Goal: Task Accomplishment & Management: Manage account settings

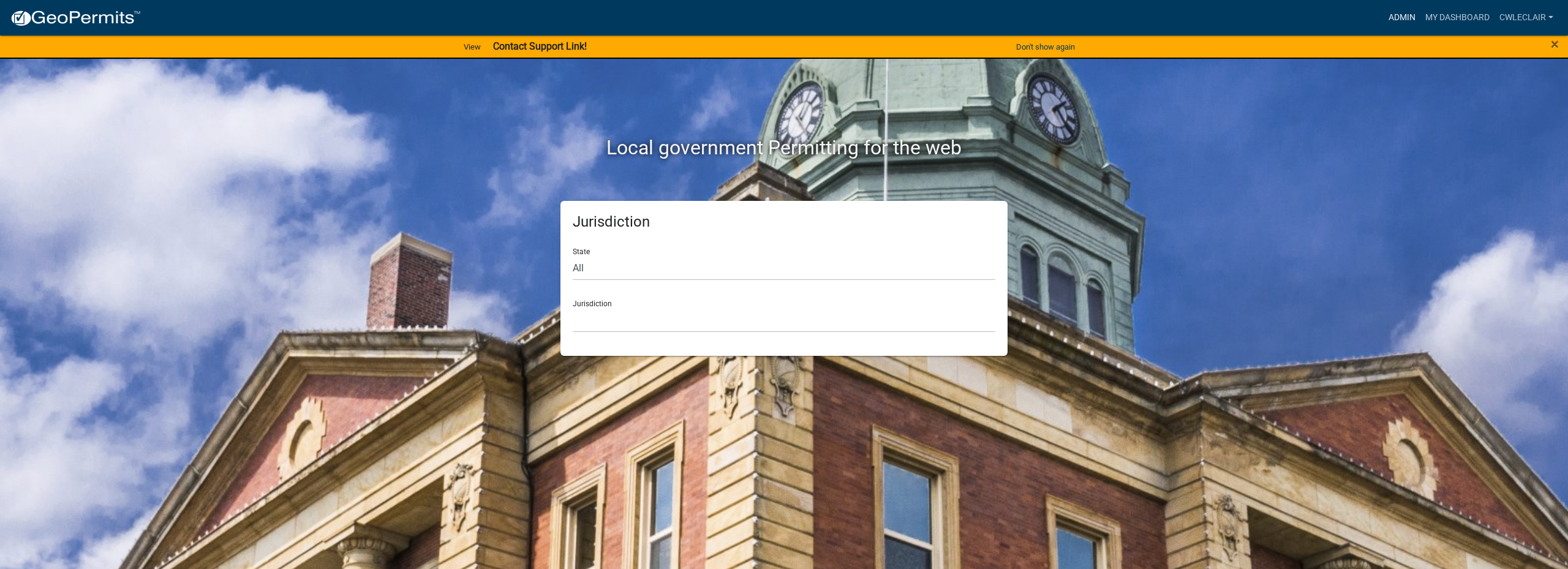
click at [1403, 17] on link "Admin" at bounding box center [1402, 18] width 37 height 23
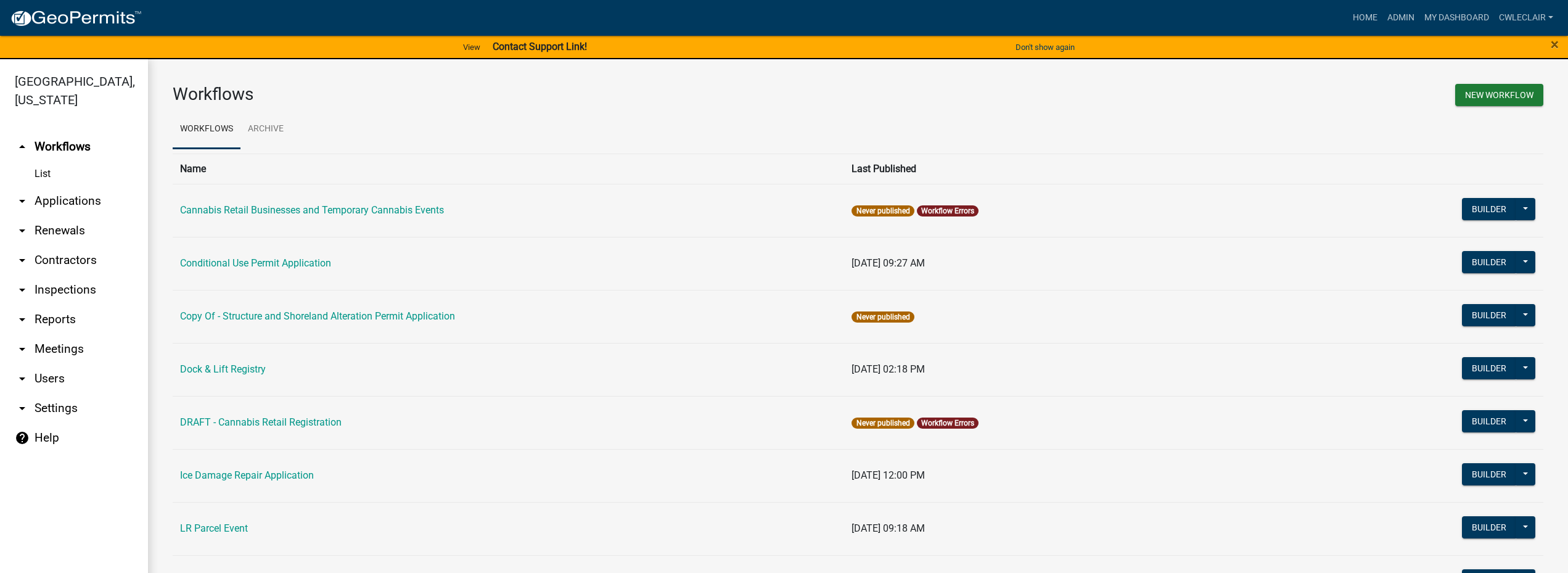
scroll to position [70, 0]
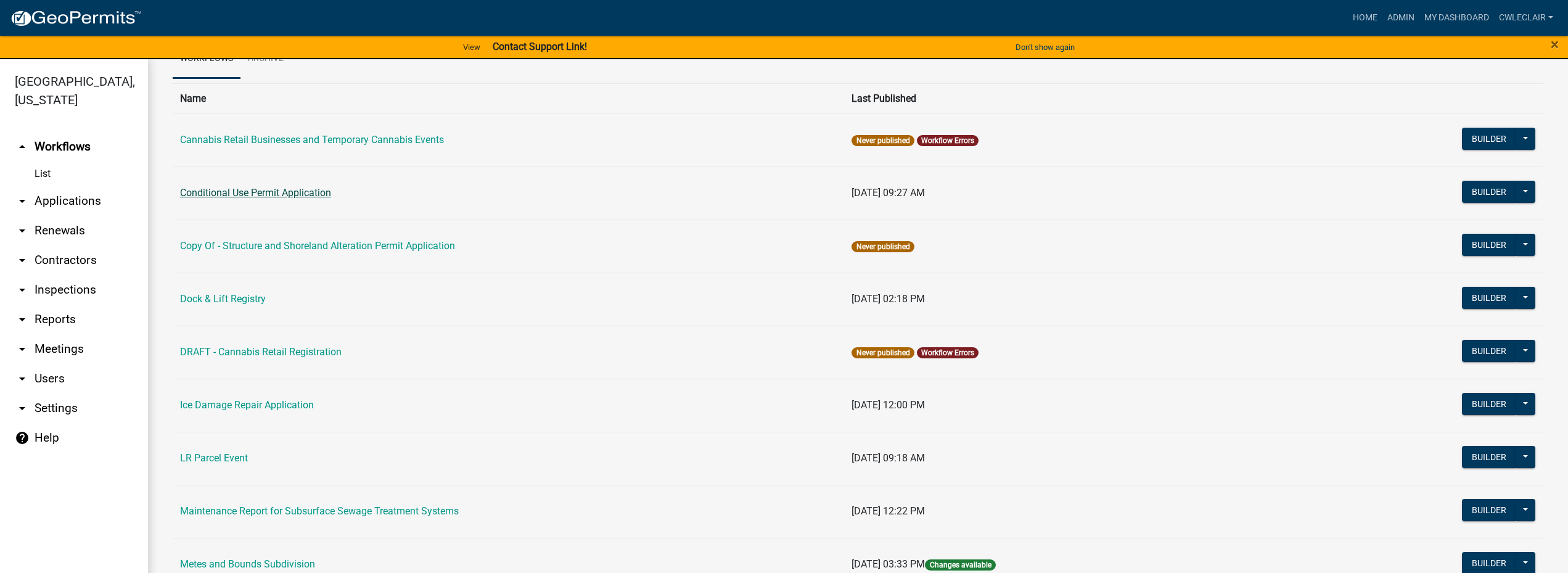
click at [275, 196] on link "Conditional Use Permit Application" at bounding box center [256, 192] width 151 height 12
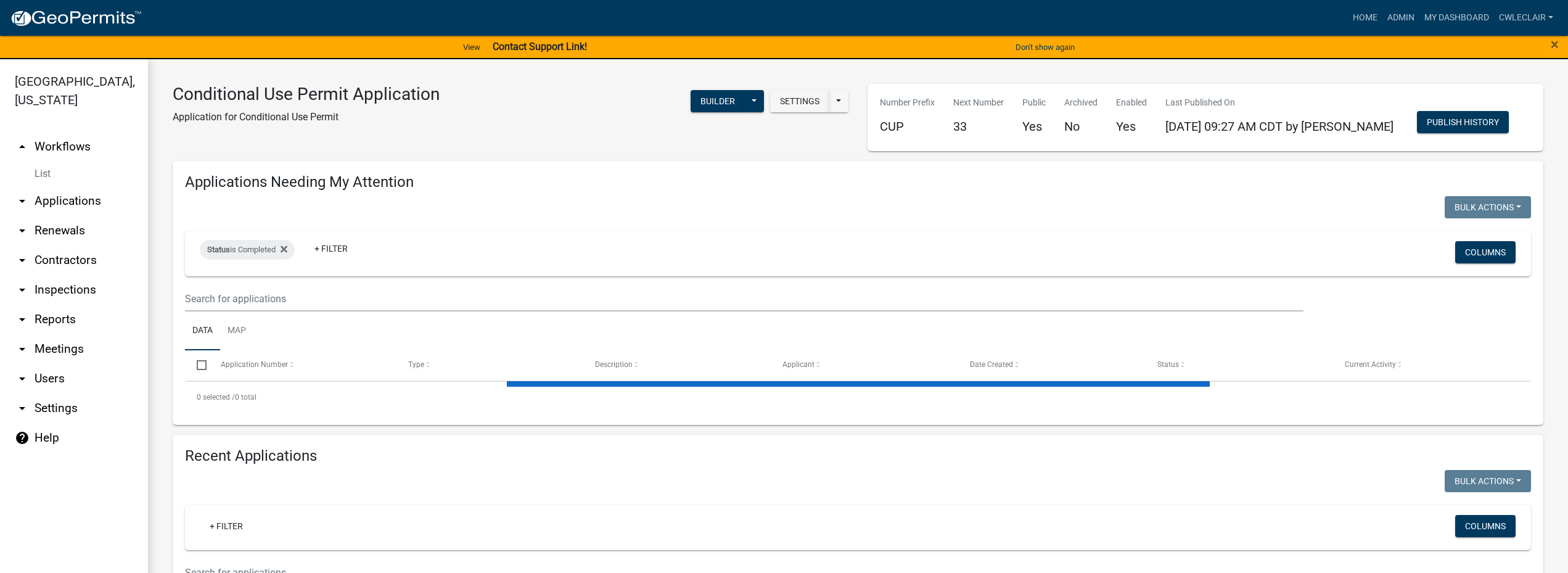
select select "3: 100"
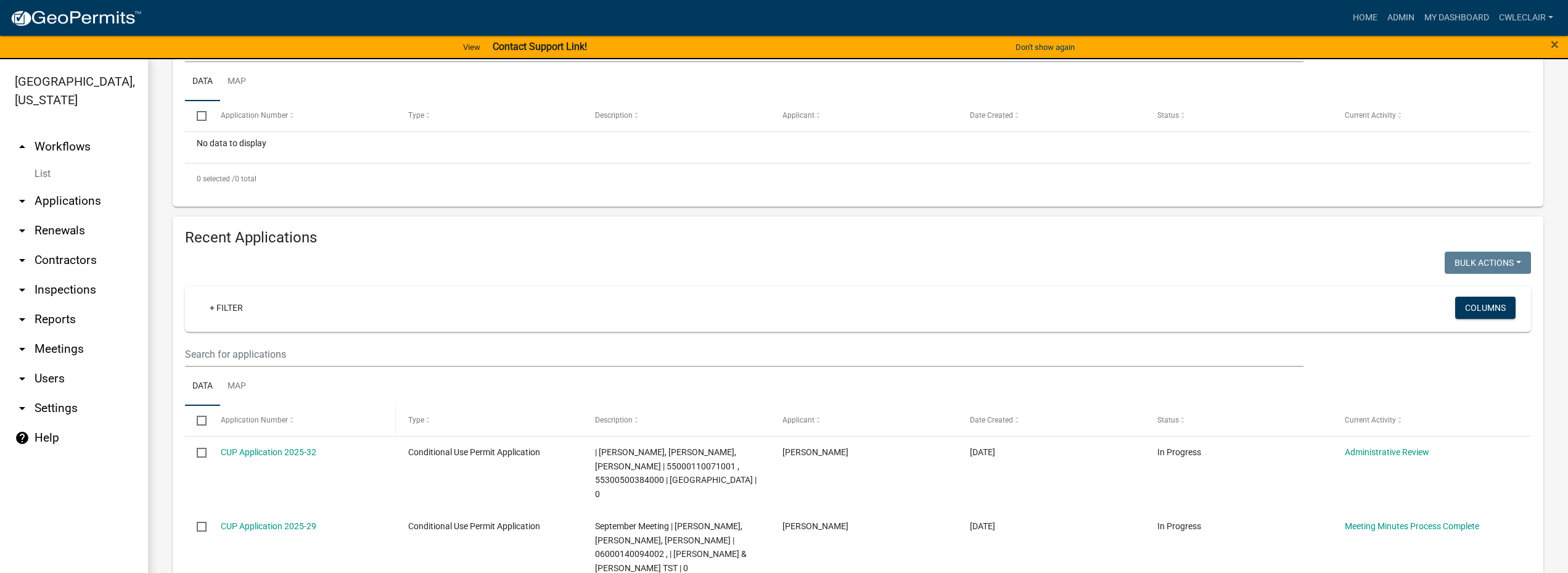
scroll to position [281, 0]
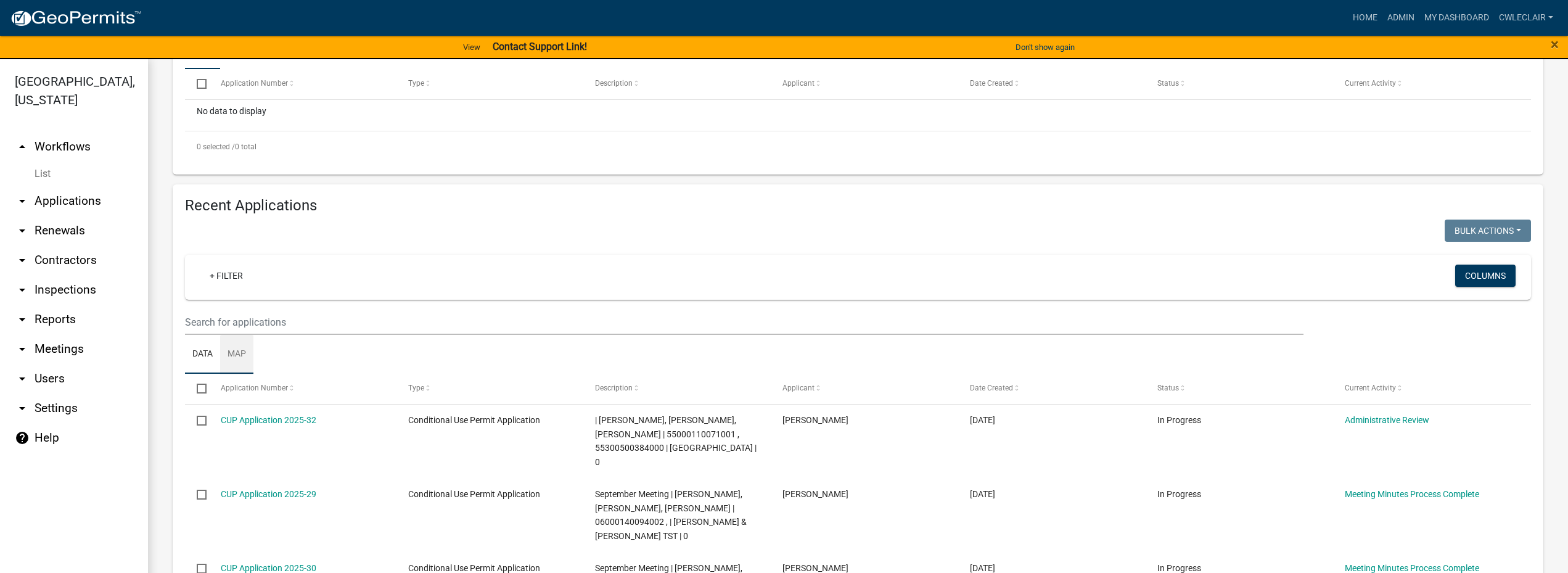
click at [246, 355] on link "Map" at bounding box center [236, 354] width 33 height 40
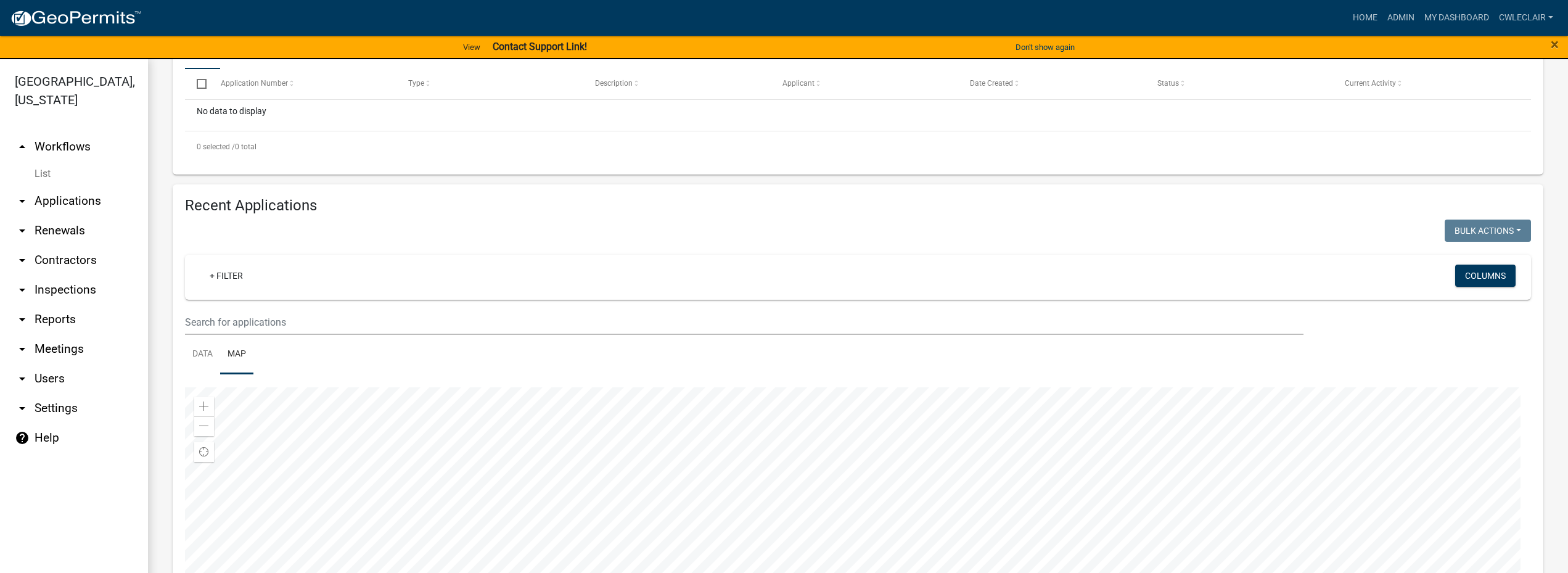
click at [848, 459] on div at bounding box center [858, 541] width 1346 height 309
click at [437, 472] on div at bounding box center [858, 541] width 1346 height 309
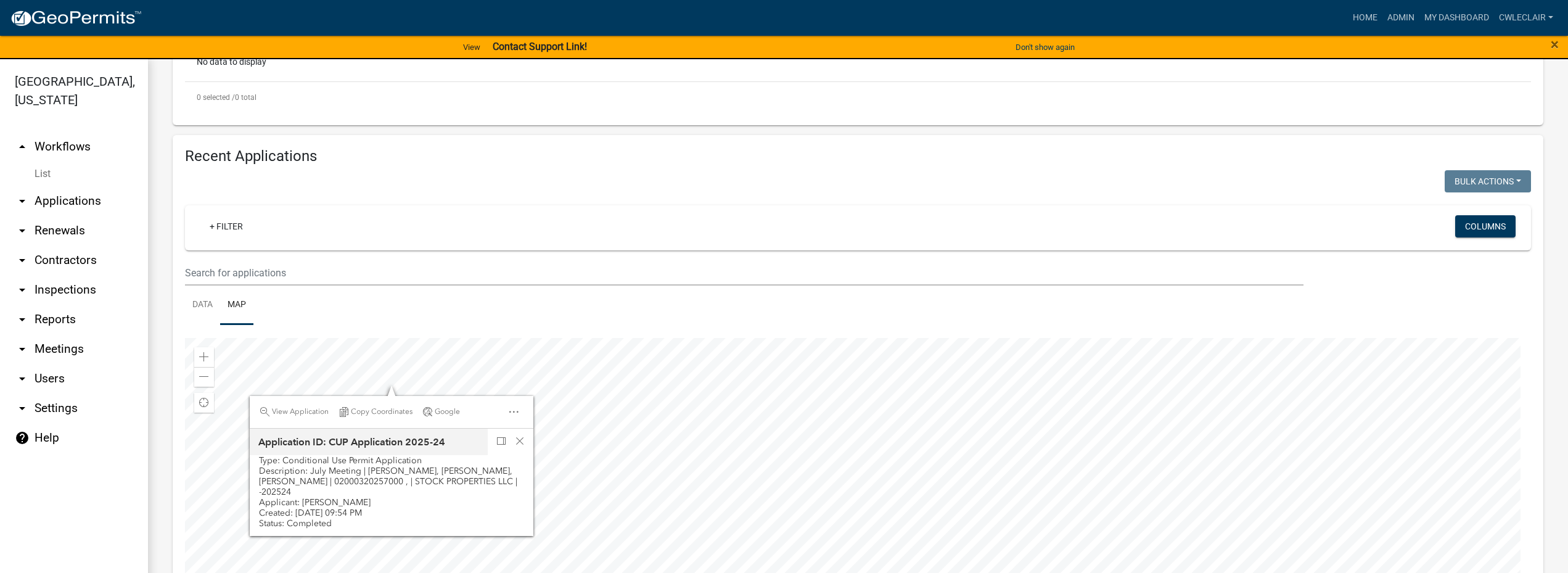
scroll to position [352, 0]
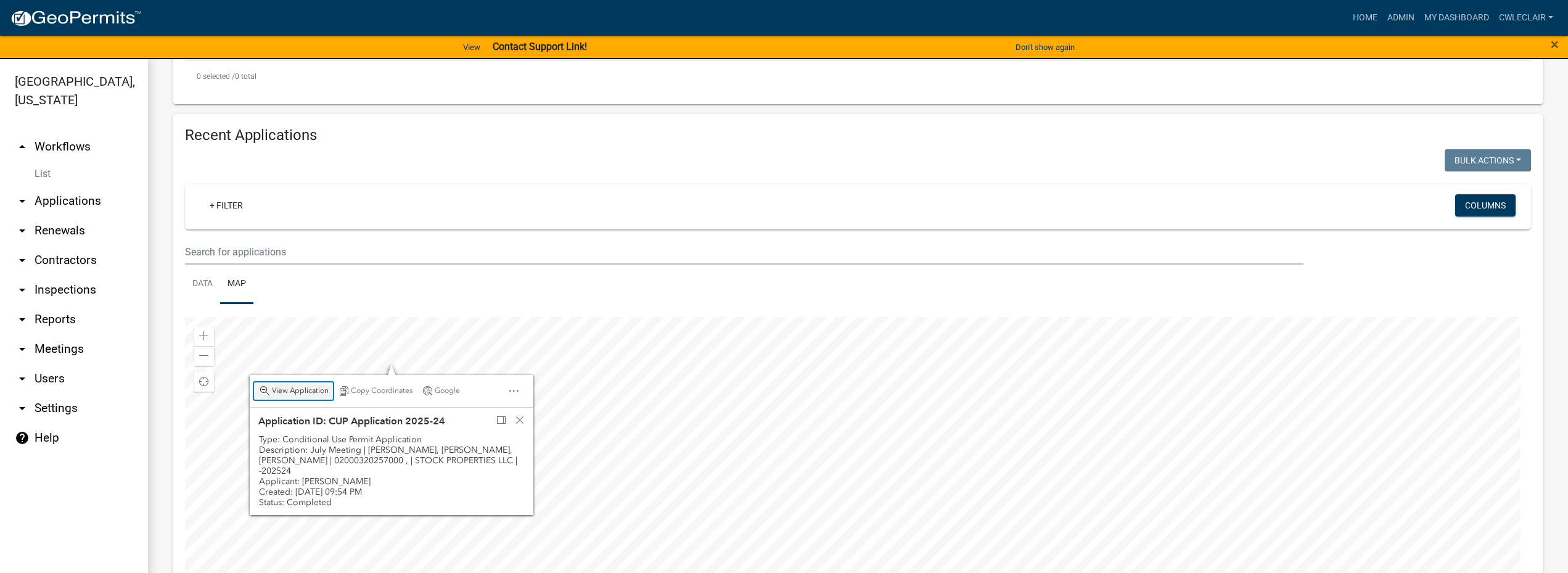
click at [299, 391] on span "View Application" at bounding box center [300, 391] width 57 height 10
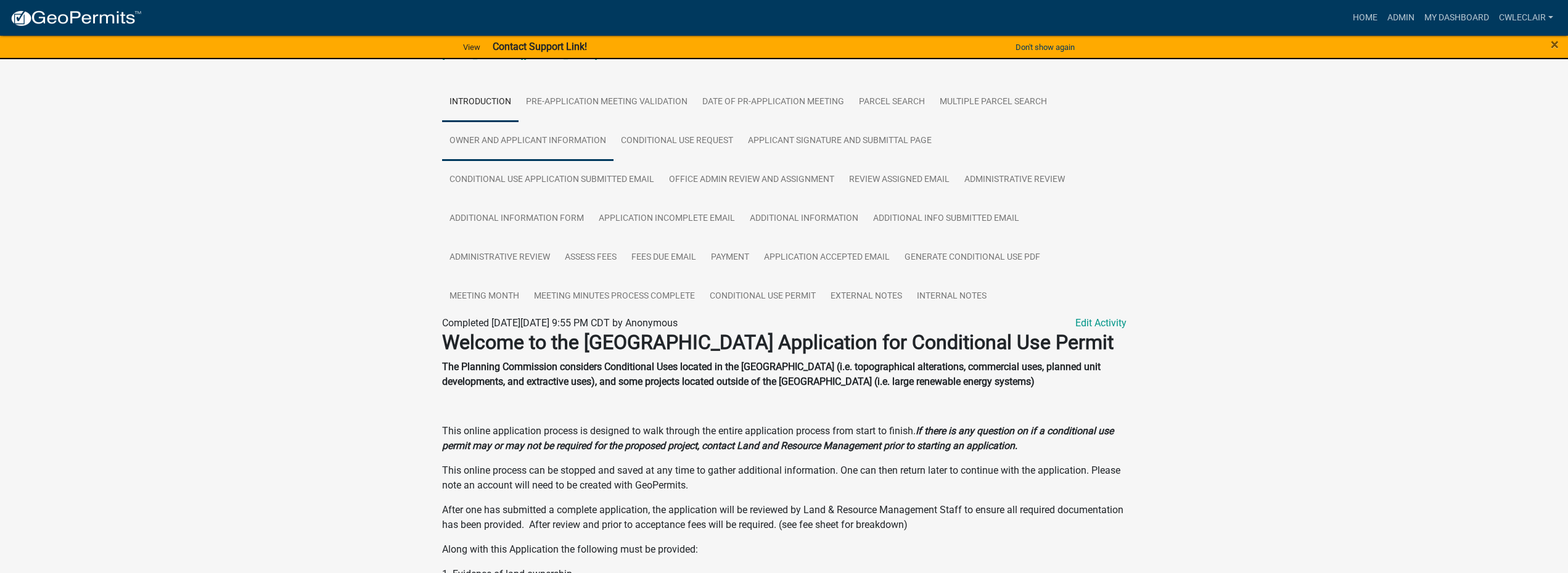
scroll to position [155, 0]
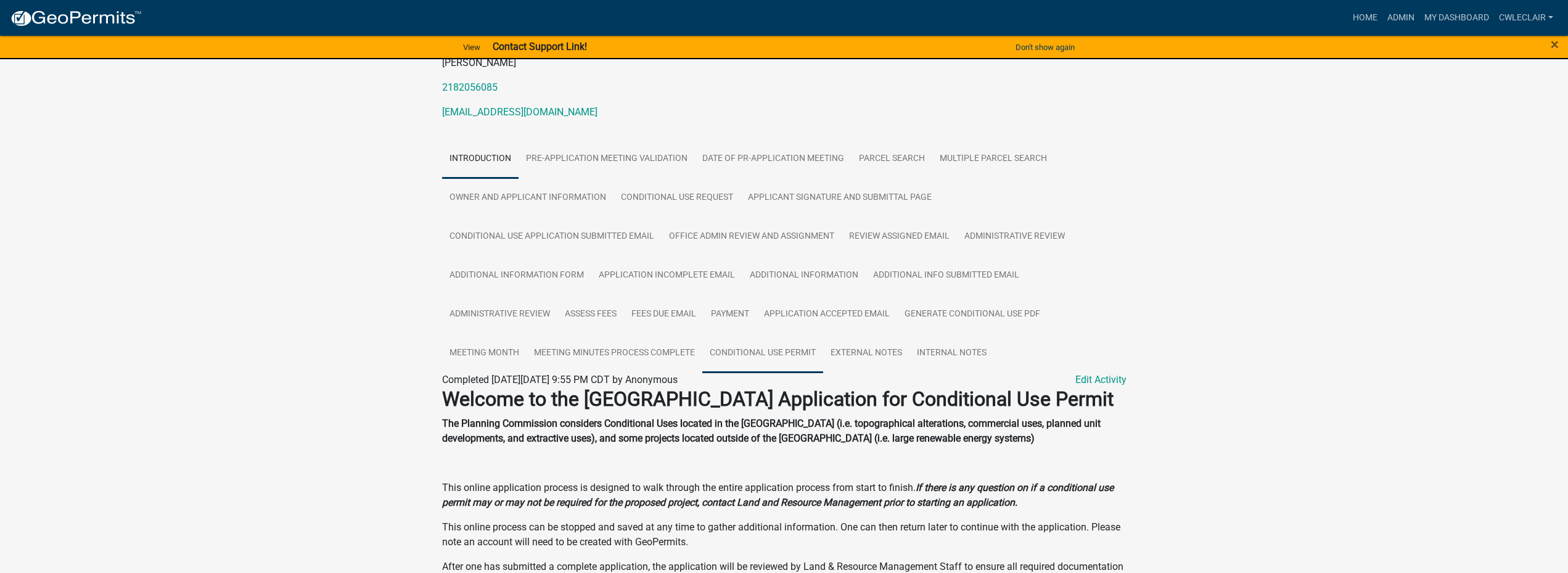
click at [761, 361] on link "Conditional Use Permit" at bounding box center [763, 353] width 121 height 40
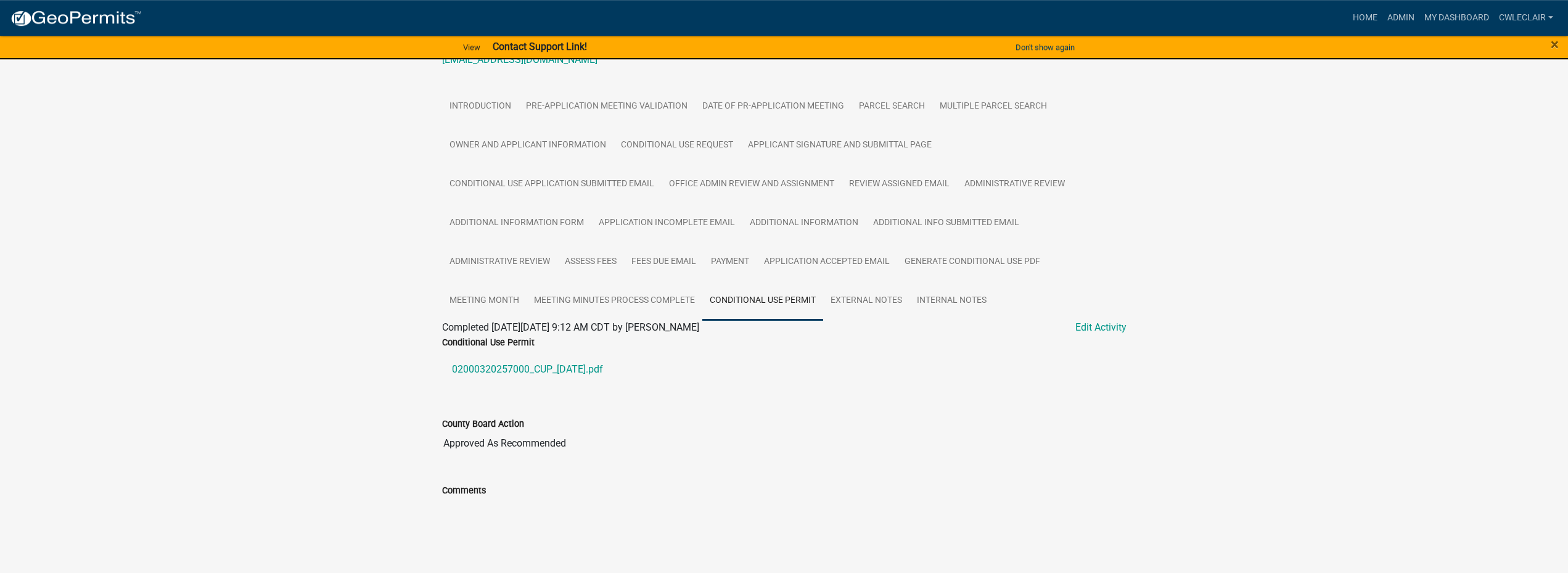
scroll to position [271, 0]
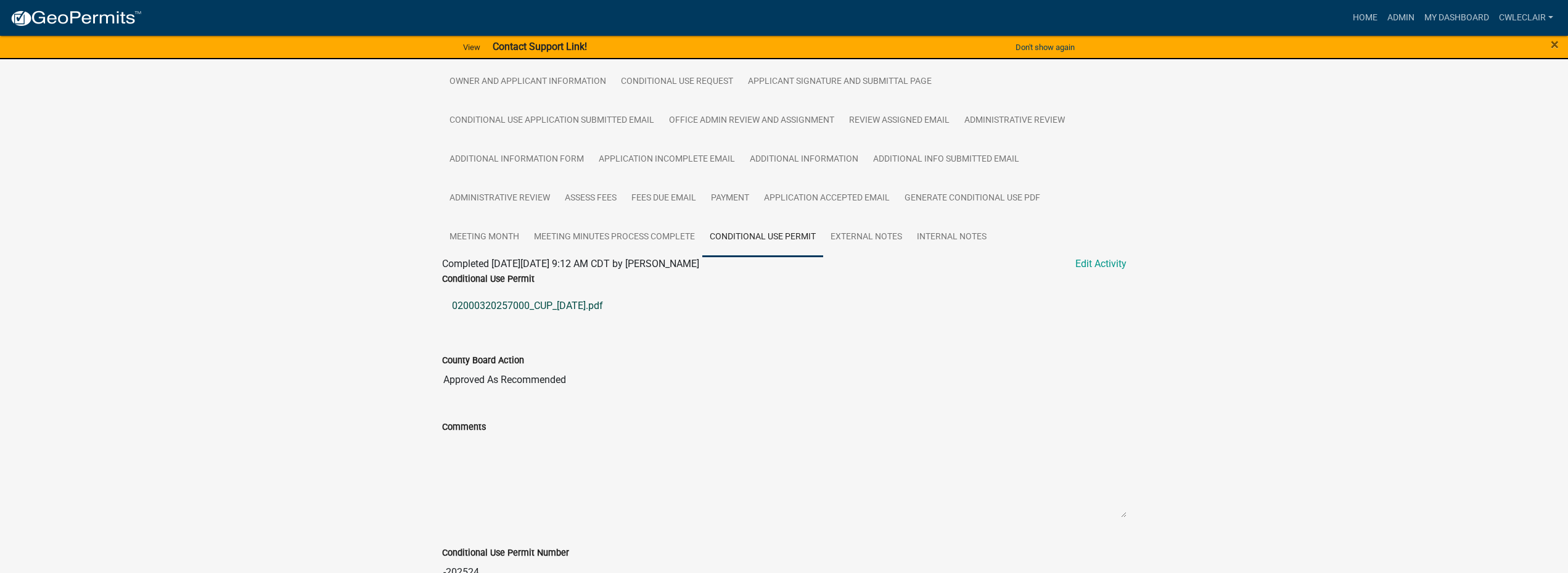
click at [537, 315] on link "02000320257000_CUP_[DATE].pdf" at bounding box center [784, 306] width 684 height 30
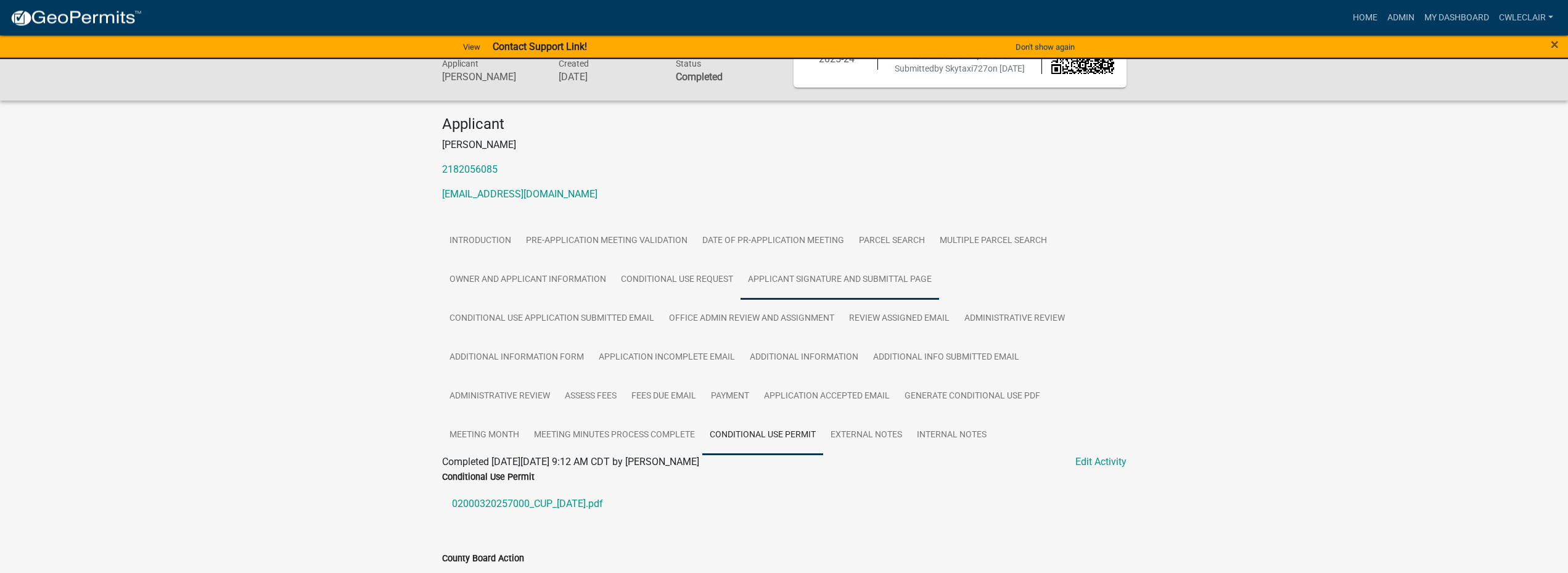
scroll to position [19, 0]
